Goal: Task Accomplishment & Management: Complete application form

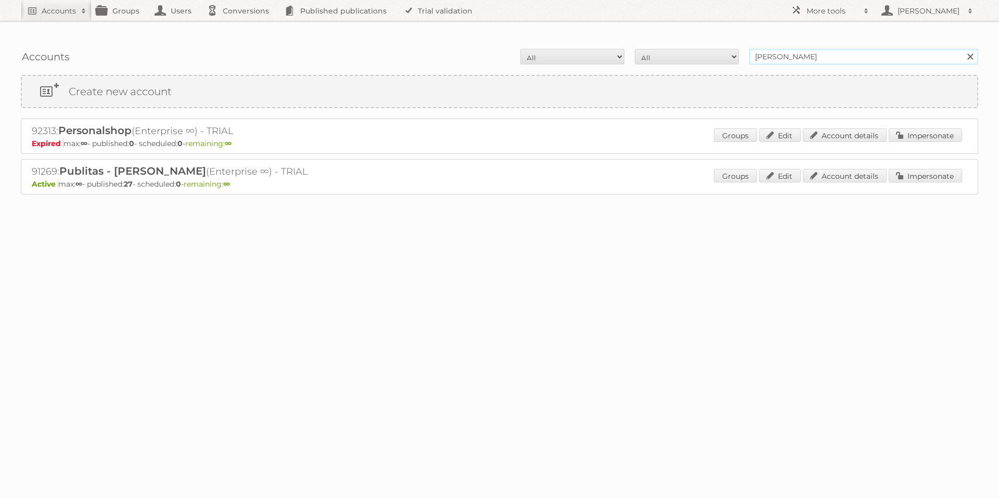
drag, startPoint x: 818, startPoint y: 34, endPoint x: 751, endPoint y: 30, distance: 67.8
click at [751, 49] on input "dina mazzei" at bounding box center [863, 57] width 229 height 16
type input "matratzen"
click at [962, 49] on input "Search" at bounding box center [970, 57] width 16 height 16
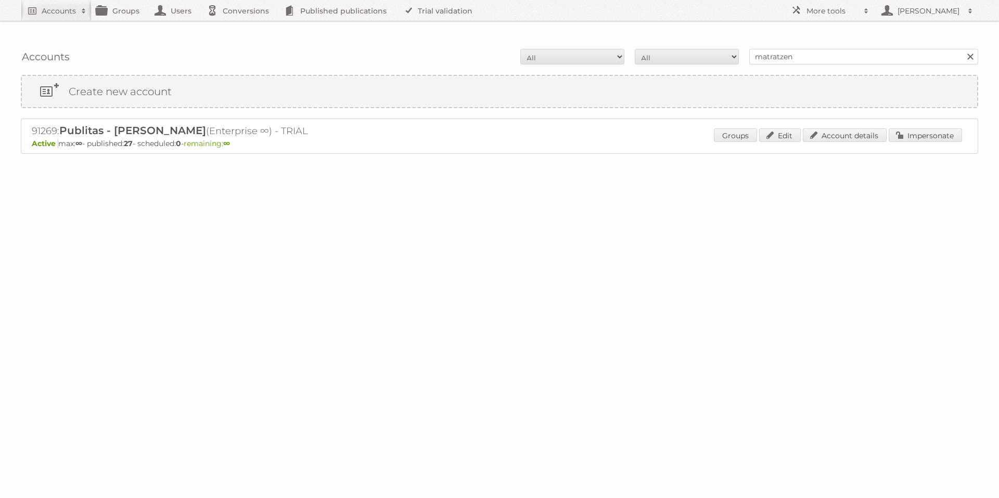
click at [966, 49] on link at bounding box center [971, 57] width 16 height 16
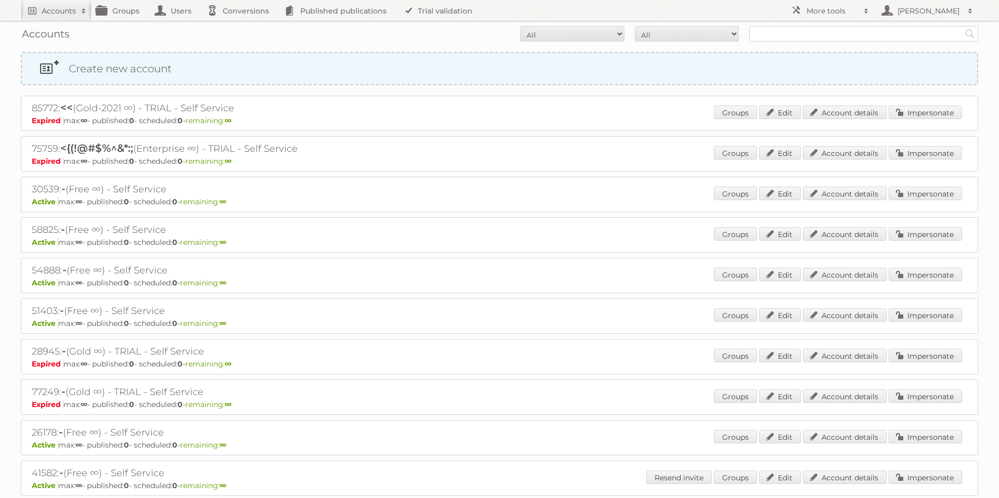
click at [135, 65] on link "Create new account" at bounding box center [499, 68] width 955 height 31
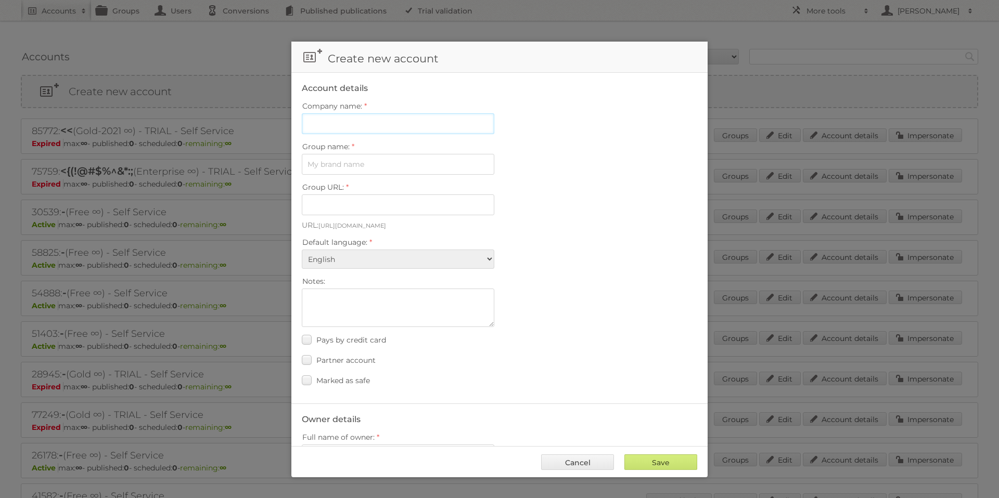
click at [326, 130] on input "Company name:" at bounding box center [398, 123] width 193 height 21
type input "Matratzen Concord"
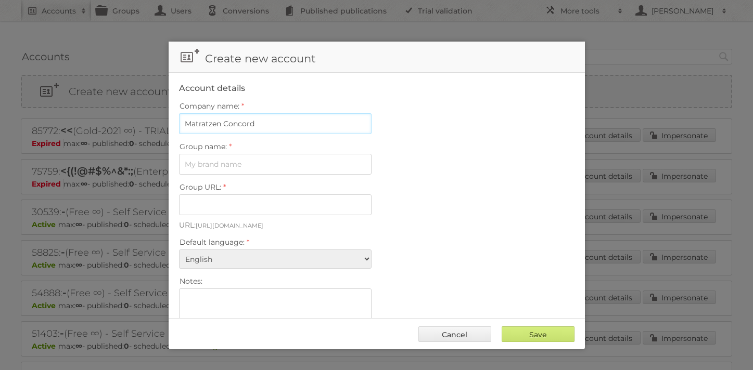
drag, startPoint x: 266, startPoint y: 124, endPoint x: 162, endPoint y: 114, distance: 104.6
click at [162, 114] on body "Accounts Search Advanced Search Create new account Groups Users Conversions Pub…" at bounding box center [376, 185] width 753 height 370
click at [200, 167] on input "Group name:" at bounding box center [275, 164] width 193 height 21
paste input "Matratzen Concord"
type input "Matratzen Concord"
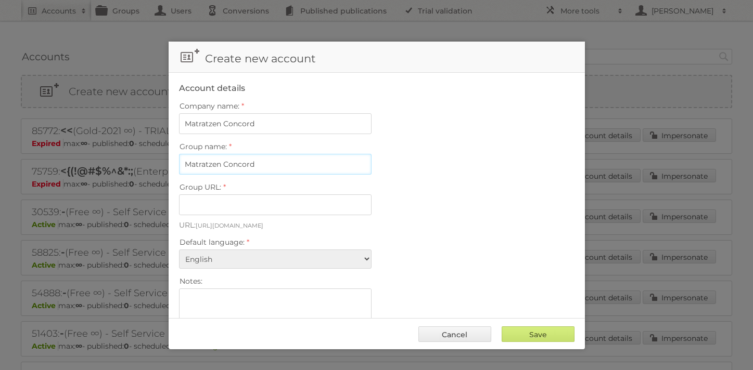
type input "matratzen-concord-9ad9ezx89w7v"
type input "Matratzen Concord"
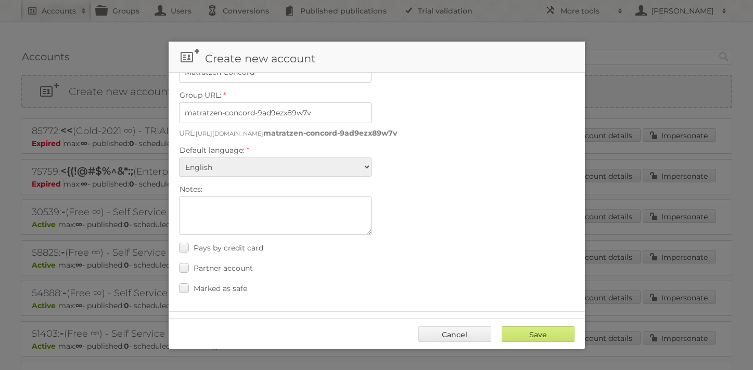
scroll to position [94, 0]
click at [261, 166] on select "Albanian Arabic Basque Bosnian Bulgarian Catalan Chinese (Simplified) Chinese (…" at bounding box center [275, 165] width 193 height 19
select select "de"
click at [179, 156] on select "Albanian Arabic Basque Bosnian Bulgarian Catalan Chinese (Simplified) Chinese (…" at bounding box center [275, 165] width 193 height 19
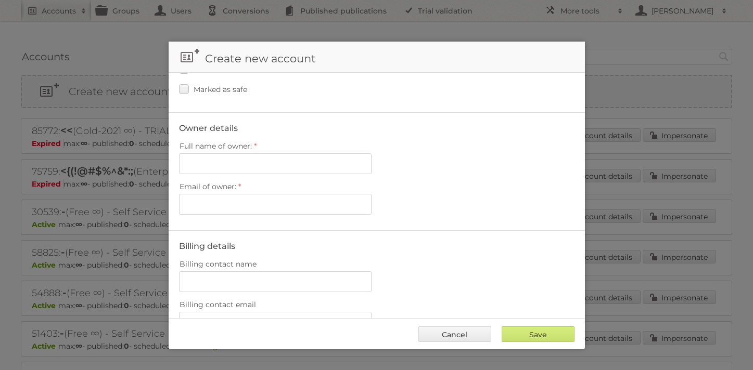
scroll to position [267, 0]
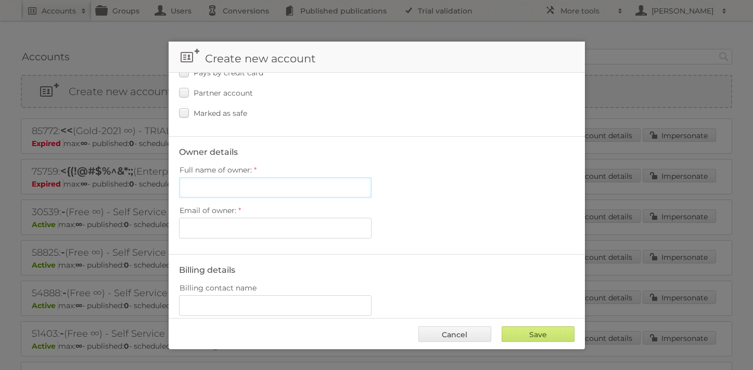
click at [251, 183] on input "Full name of owner:" at bounding box center [275, 187] width 193 height 21
click at [473, 205] on label "Email of owner:" at bounding box center [376, 210] width 395 height 15
click at [372, 218] on input "Email of owner:" at bounding box center [275, 228] width 193 height 21
click at [296, 179] on input "Full name of owner:" at bounding box center [275, 187] width 193 height 21
click at [286, 177] on input "Full name of owner:" at bounding box center [275, 187] width 193 height 21
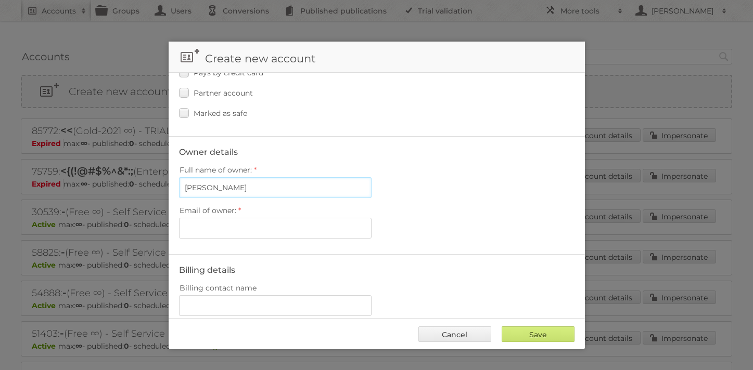
type input "[PERSON_NAME]"
click at [252, 220] on input "Email of owner:" at bounding box center [275, 228] width 193 height 21
paste input "[EMAIL_ADDRESS][DOMAIN_NAME]"
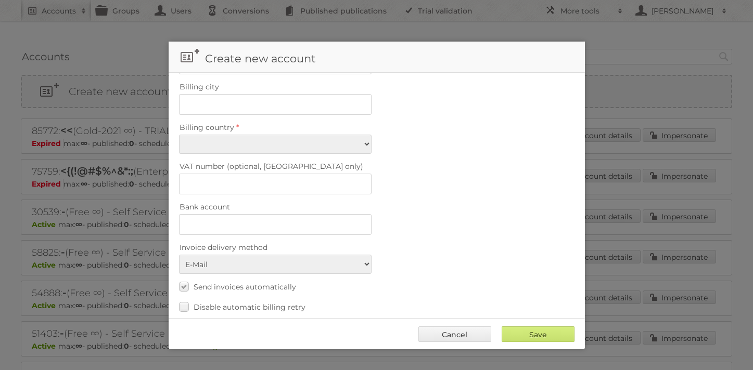
scroll to position [672, 0]
type input "[EMAIL_ADDRESS][DOMAIN_NAME]"
click at [349, 134] on select "Afghanistan Åland Islands Albania Algeria American Samoa Andorra Angola Anguill…" at bounding box center [275, 143] width 193 height 19
select select "DE"
click at [179, 134] on select "Afghanistan Åland Islands Albania Algeria American Samoa Andorra Angola Anguill…" at bounding box center [275, 143] width 193 height 19
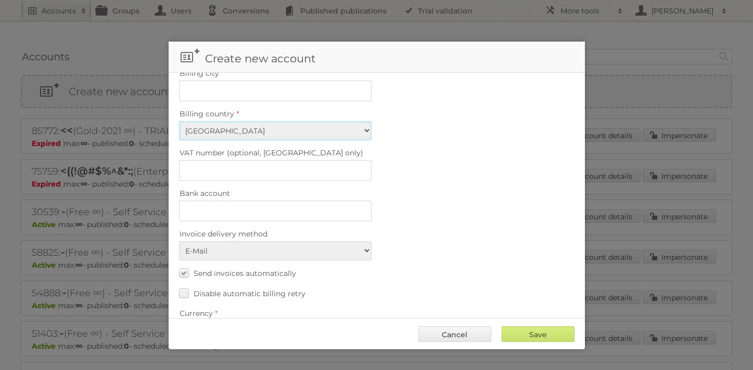
scroll to position [706, 0]
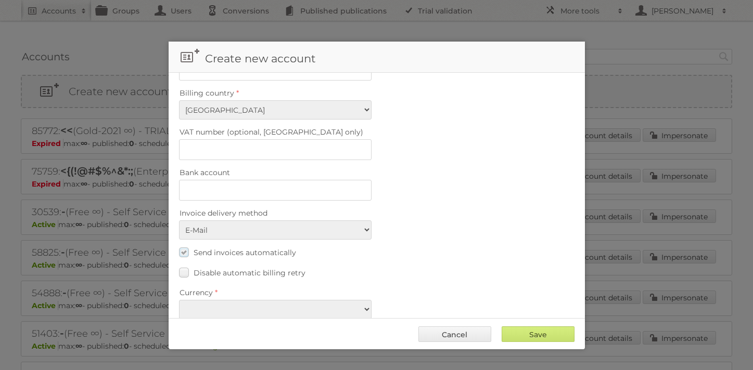
click at [184, 245] on label "Send invoices automatically" at bounding box center [237, 252] width 117 height 15
click at [0, 0] on input "Send invoices automatically" at bounding box center [0, 0] width 0 height 0
click at [317, 300] on select "EUR USD" at bounding box center [275, 309] width 193 height 19
select select "eur"
click at [179, 300] on select "EUR USD" at bounding box center [275, 309] width 193 height 19
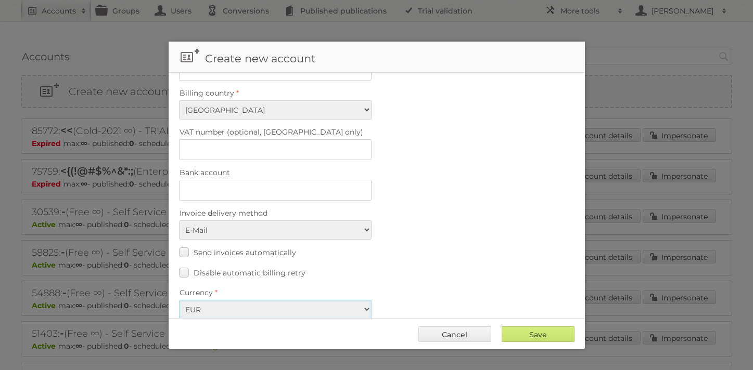
scroll to position [540, 0]
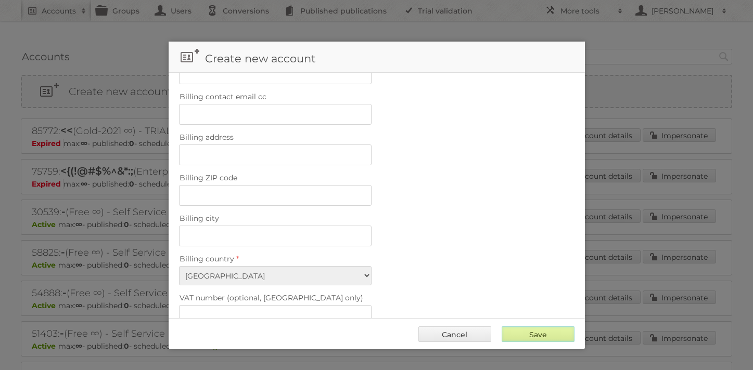
click at [546, 332] on input "Save" at bounding box center [538, 335] width 73 height 16
type input "Save"
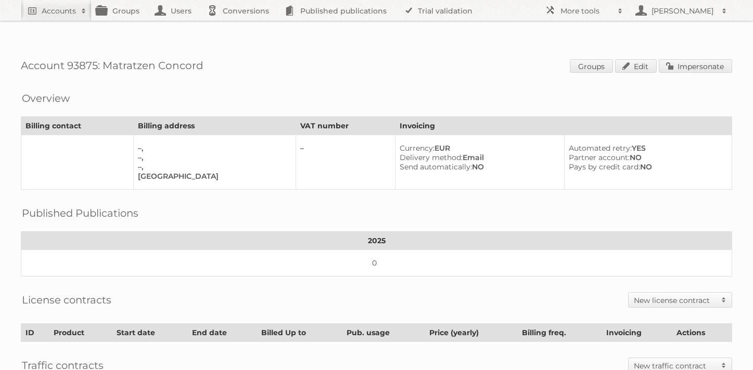
click at [692, 296] on h2 "New license contract" at bounding box center [675, 301] width 82 height 10
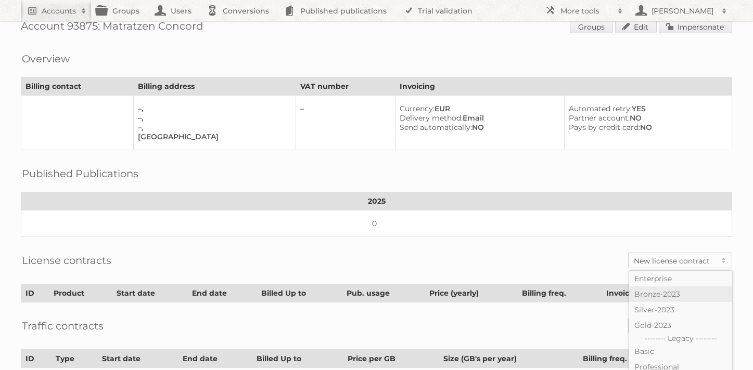
scroll to position [39, 0]
click at [674, 272] on link "Enterprise" at bounding box center [680, 280] width 103 height 16
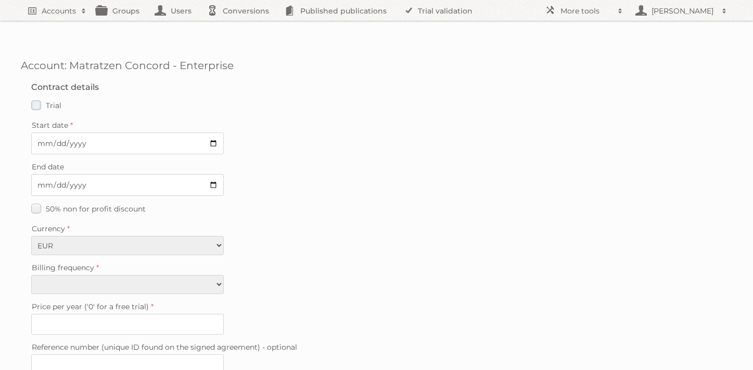
click at [35, 98] on label "Trial" at bounding box center [46, 105] width 30 height 15
click at [0, 0] on input "Trial" at bounding box center [0, 0] width 0 height 0
type input "0"
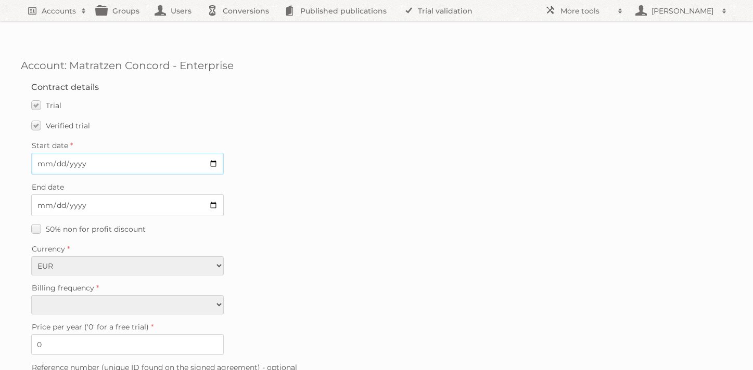
click at [212, 153] on input "Start date" at bounding box center [127, 164] width 193 height 22
type input "2025-09-22"
click at [213, 195] on input "End date" at bounding box center [127, 206] width 193 height 22
type input "2025-10-31"
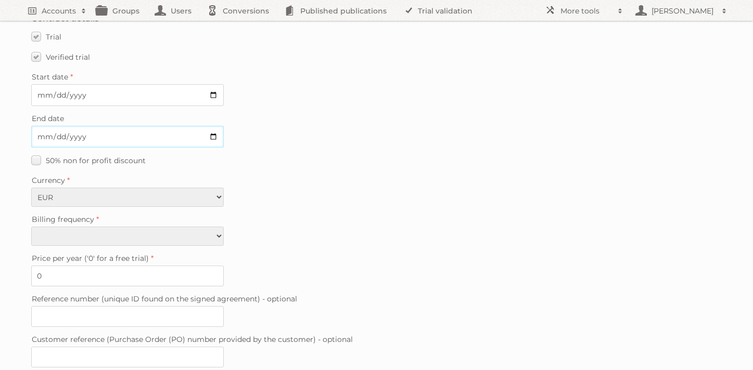
scroll to position [71, 0]
click at [204, 224] on select "Monthly Quarterly Yearly Every 2 years" at bounding box center [127, 233] width 193 height 19
select select "yearly"
click at [31, 224] on select "Monthly Quarterly Yearly Every 2 years" at bounding box center [127, 233] width 193 height 19
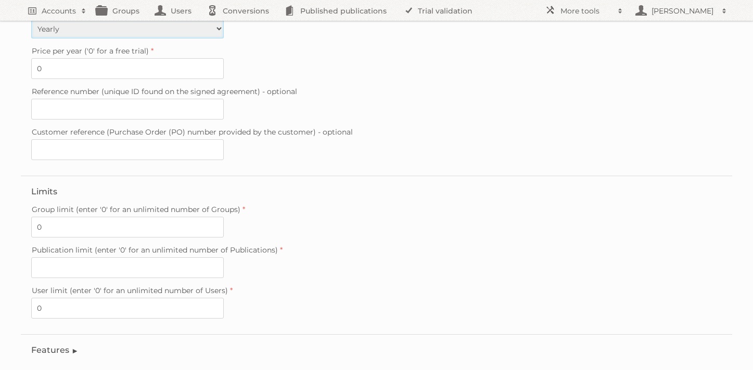
scroll to position [286, 0]
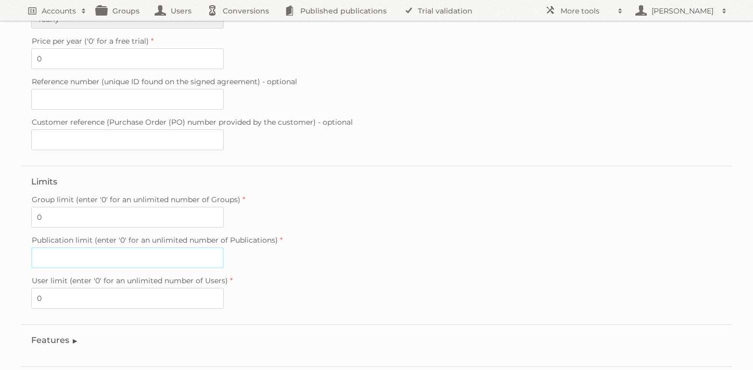
click at [155, 248] on input "Publication limit (enter '0' for an unlimited number of Publications)" at bounding box center [127, 258] width 193 height 21
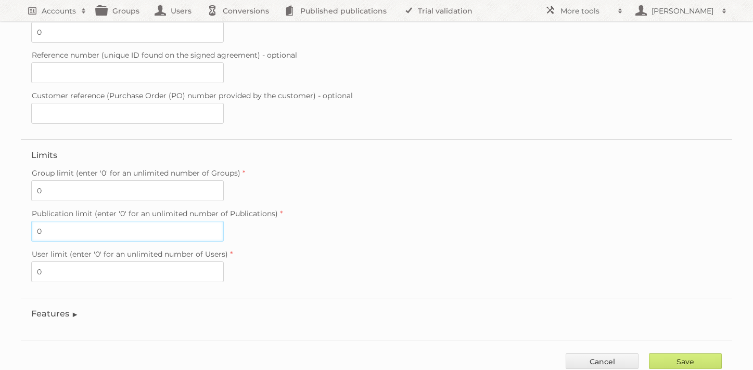
type input "0"
click at [75, 309] on legend "Features" at bounding box center [54, 314] width 47 height 10
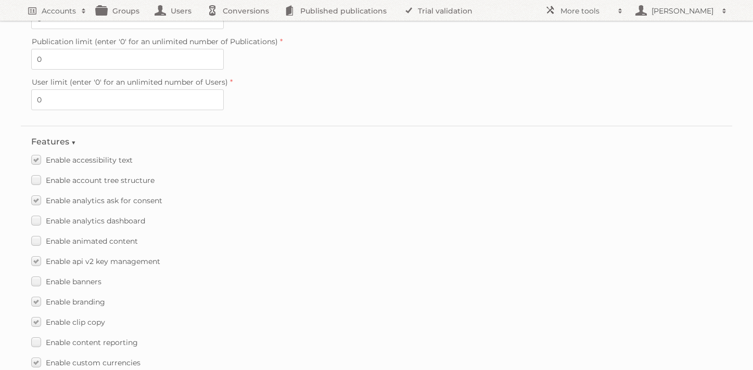
scroll to position [491, 0]
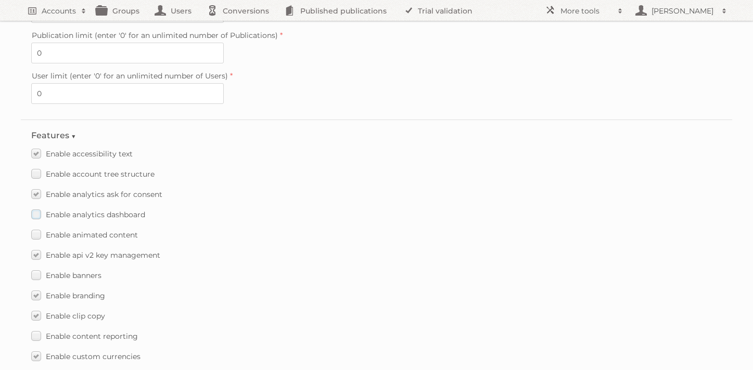
click at [36, 207] on label "Enable analytics dashboard" at bounding box center [88, 214] width 114 height 15
click at [0, 0] on input "Enable analytics dashboard" at bounding box center [0, 0] width 0 height 0
click at [36, 227] on label "Enable animated content" at bounding box center [84, 234] width 107 height 15
click at [0, 0] on input "Enable animated content" at bounding box center [0, 0] width 0 height 0
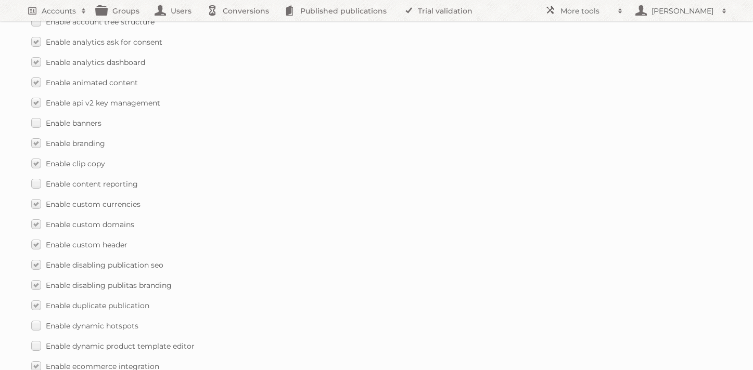
scroll to position [649, 0]
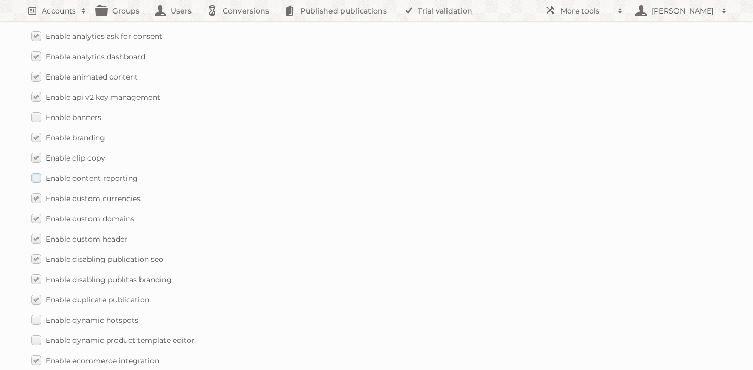
click at [39, 171] on label "Enable content reporting" at bounding box center [84, 178] width 107 height 15
click at [0, 0] on input "Enable content reporting" at bounding box center [0, 0] width 0 height 0
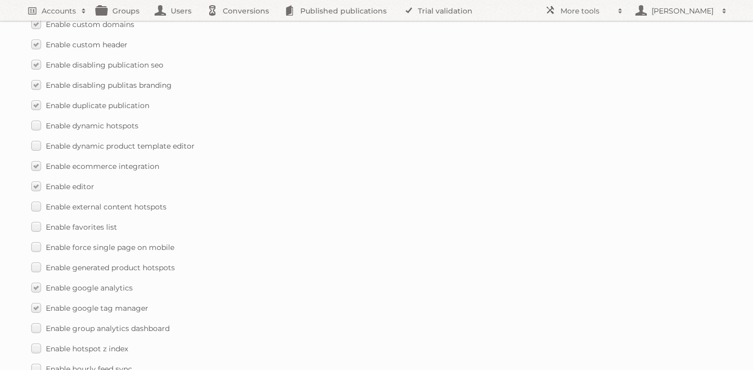
scroll to position [855, 0]
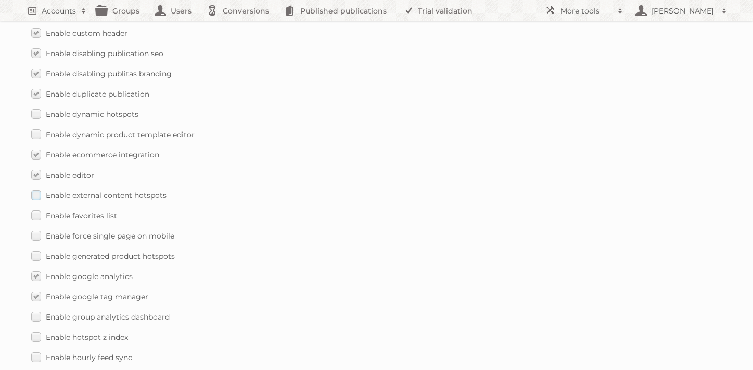
click at [35, 188] on label "Enable external content hotspots" at bounding box center [98, 195] width 135 height 15
click at [0, 0] on input "Enable external content hotspots" at bounding box center [0, 0] width 0 height 0
click at [34, 208] on label "Enable favorites list" at bounding box center [74, 215] width 86 height 15
click at [0, 0] on input "Enable favorites list" at bounding box center [0, 0] width 0 height 0
click at [34, 228] on label "Enable force single page on mobile" at bounding box center [102, 235] width 143 height 15
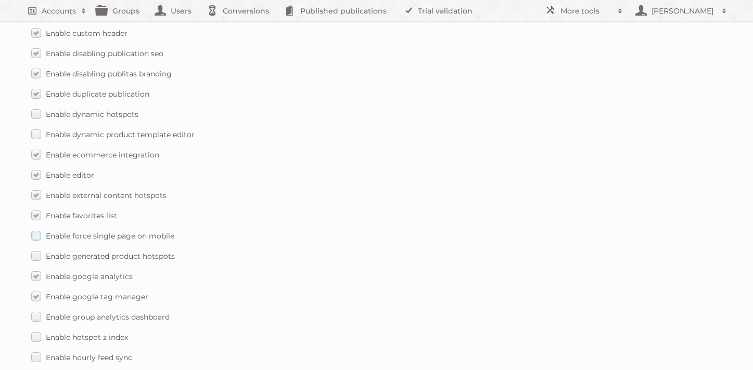
click at [0, 0] on input "Enable force single page on mobile" at bounding box center [0, 0] width 0 height 0
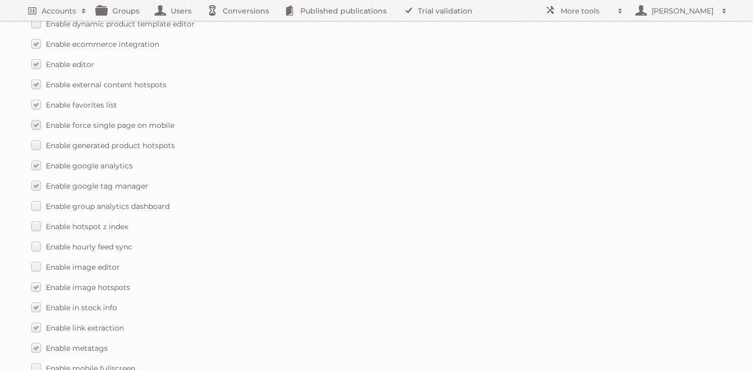
scroll to position [974, 0]
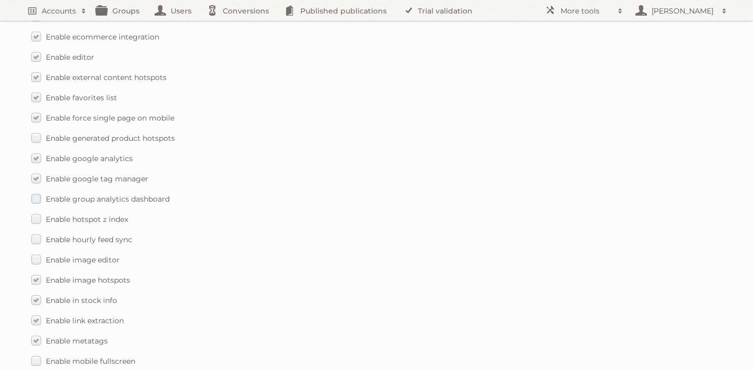
click at [34, 191] on label "Enable group analytics dashboard" at bounding box center [100, 198] width 138 height 15
click at [0, 0] on input "Enable group analytics dashboard" at bounding box center [0, 0] width 0 height 0
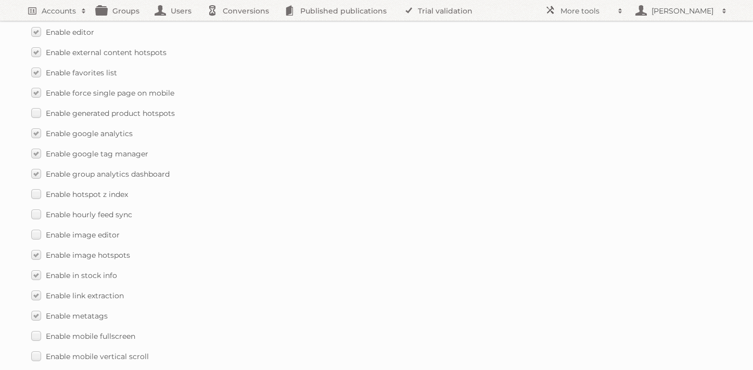
scroll to position [1005, 0]
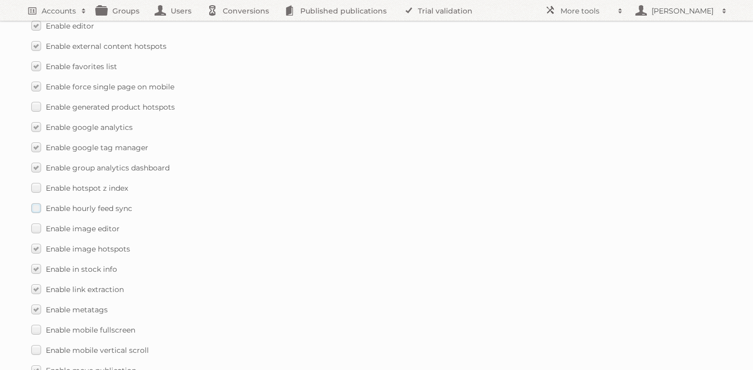
click at [35, 201] on label "Enable hourly feed sync" at bounding box center [81, 208] width 101 height 15
click at [0, 0] on input "Enable hourly feed sync" at bounding box center [0, 0] width 0 height 0
click at [35, 221] on label "Enable image editor" at bounding box center [75, 228] width 88 height 15
click at [0, 0] on input "Enable image editor" at bounding box center [0, 0] width 0 height 0
click at [35, 181] on label "Enable hotspot z index" at bounding box center [79, 188] width 97 height 15
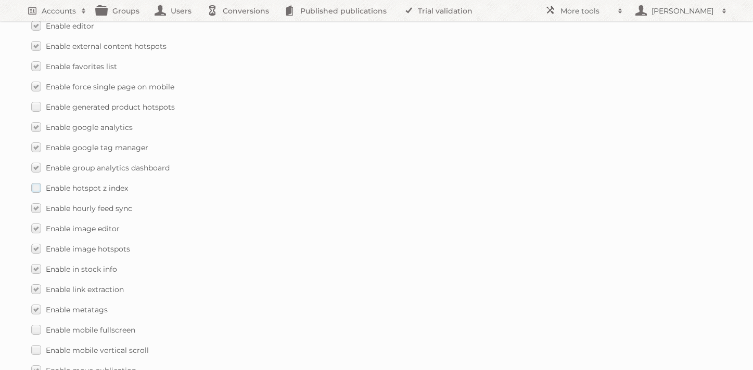
click at [0, 0] on input "Enable hotspot z index" at bounding box center [0, 0] width 0 height 0
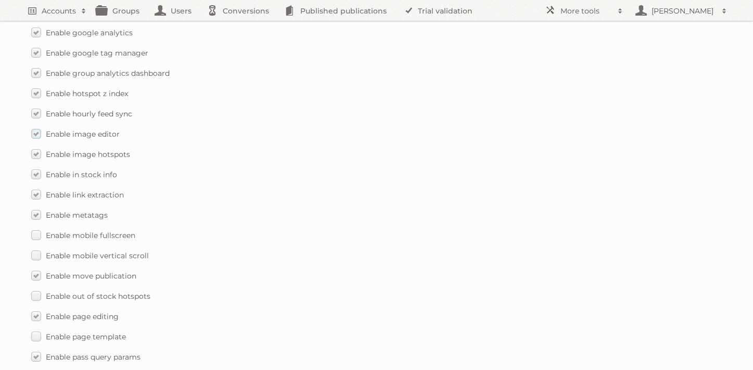
scroll to position [1104, 0]
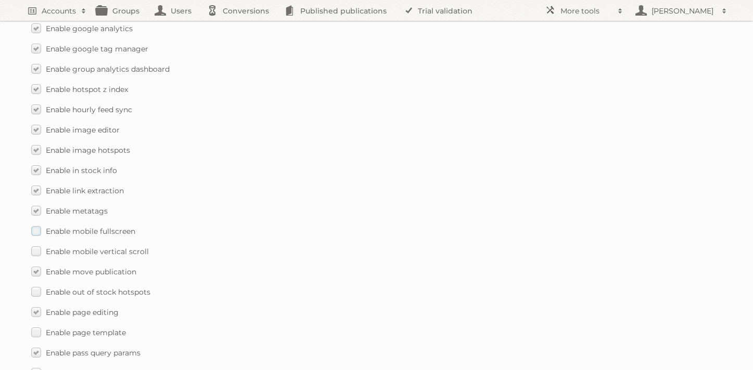
click at [35, 224] on label "Enable mobile fullscreen" at bounding box center [83, 231] width 104 height 15
click at [0, 0] on input "Enable mobile fullscreen" at bounding box center [0, 0] width 0 height 0
click at [36, 244] on label "Enable mobile vertical scroll" at bounding box center [90, 251] width 118 height 15
click at [0, 0] on input "Enable mobile vertical scroll" at bounding box center [0, 0] width 0 height 0
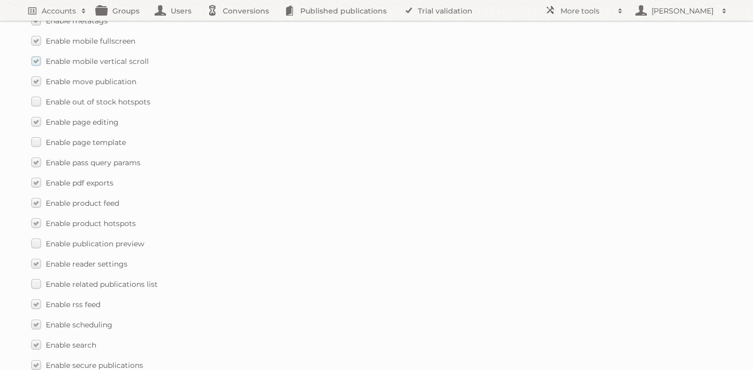
scroll to position [1298, 0]
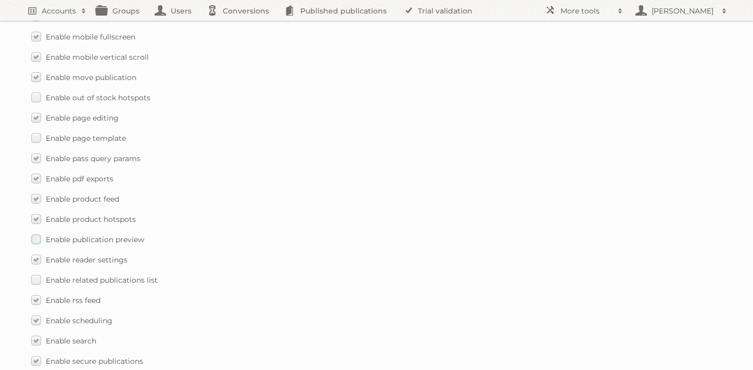
click at [36, 232] on label "Enable publication preview" at bounding box center [87, 239] width 113 height 15
click at [0, 0] on input "Enable publication preview" at bounding box center [0, 0] width 0 height 0
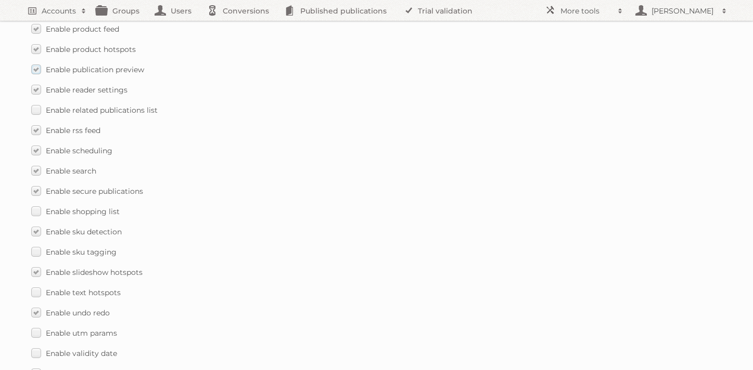
scroll to position [1471, 0]
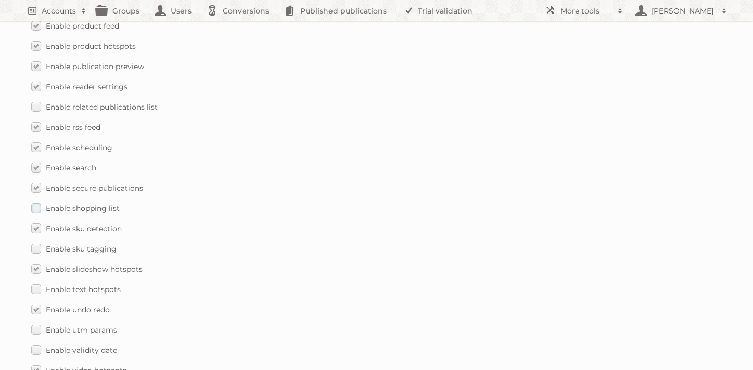
click at [36, 201] on label "Enable shopping list" at bounding box center [75, 208] width 88 height 15
click at [0, 0] on input "Enable shopping list" at bounding box center [0, 0] width 0 height 0
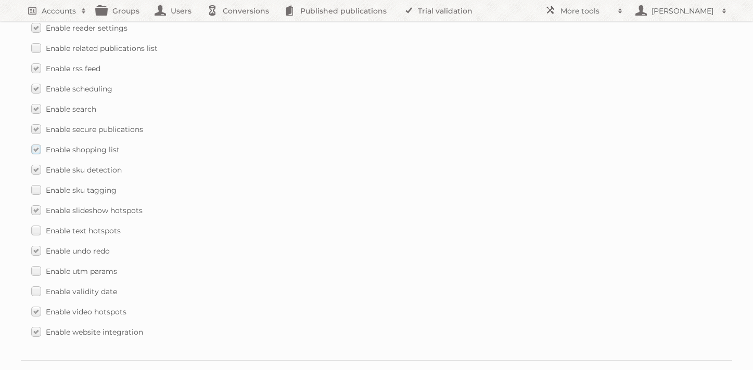
scroll to position [1534, 0]
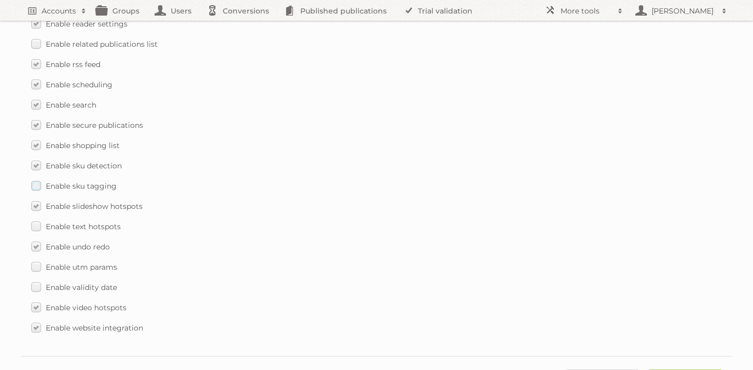
click at [37, 178] on label "Enable sku tagging" at bounding box center [73, 185] width 85 height 15
click at [0, 0] on input "Enable sku tagging" at bounding box center [0, 0] width 0 height 0
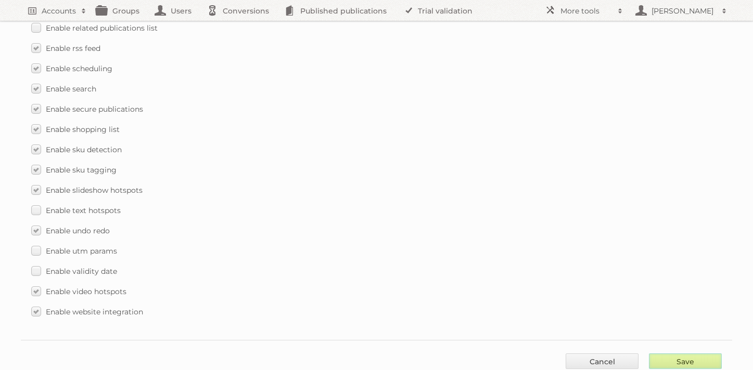
click at [684, 354] on input "Save" at bounding box center [685, 362] width 73 height 16
type input "..."
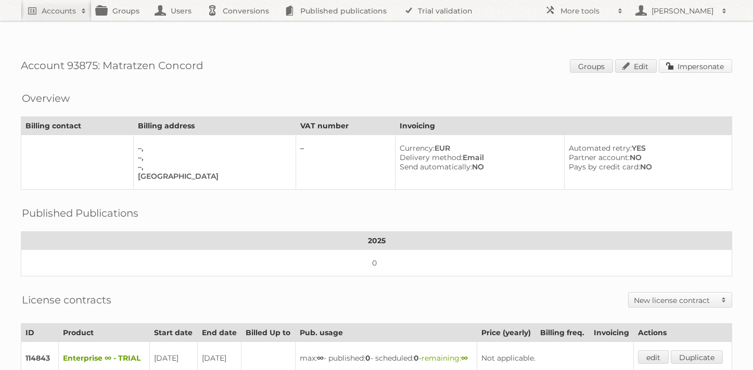
click at [675, 59] on link "Impersonate" at bounding box center [695, 66] width 73 height 14
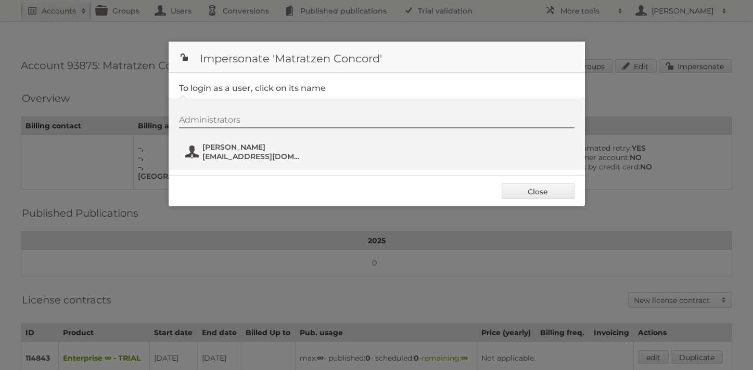
click at [259, 153] on span "[EMAIL_ADDRESS][DOMAIN_NAME]" at bounding box center [252, 156] width 101 height 9
